Goal: Navigation & Orientation: Go to known website

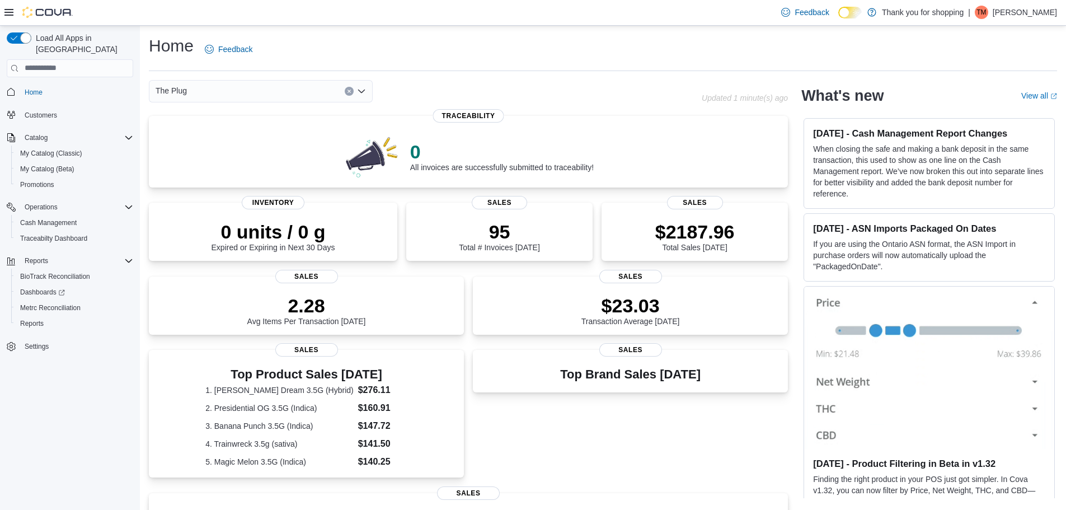
click at [1025, 10] on p "[PERSON_NAME]" at bounding box center [1024, 12] width 64 height 13
click at [992, 107] on span "Sign Out" at bounding box center [984, 108] width 30 height 11
